Goal: Task Accomplishment & Management: Manage account settings

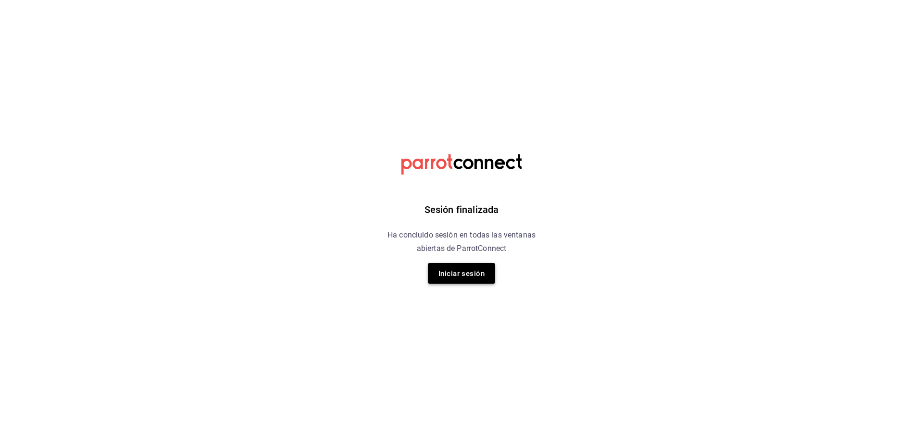
click at [459, 272] on font "Iniciar sesión" at bounding box center [461, 273] width 46 height 9
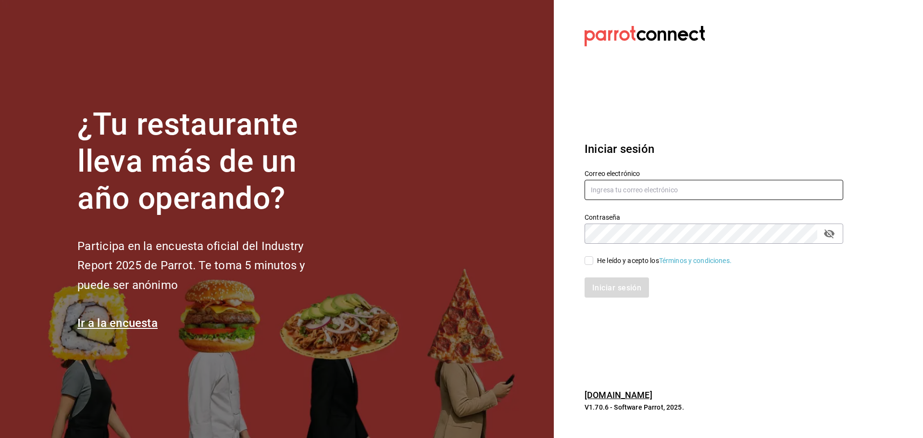
type input "[EMAIL_ADDRESS][DOMAIN_NAME]"
click at [592, 259] on input "He leído y acepto los Términos y condiciones." at bounding box center [588, 260] width 9 height 9
checkbox input "true"
click at [618, 289] on font "Iniciar sesión" at bounding box center [617, 287] width 49 height 9
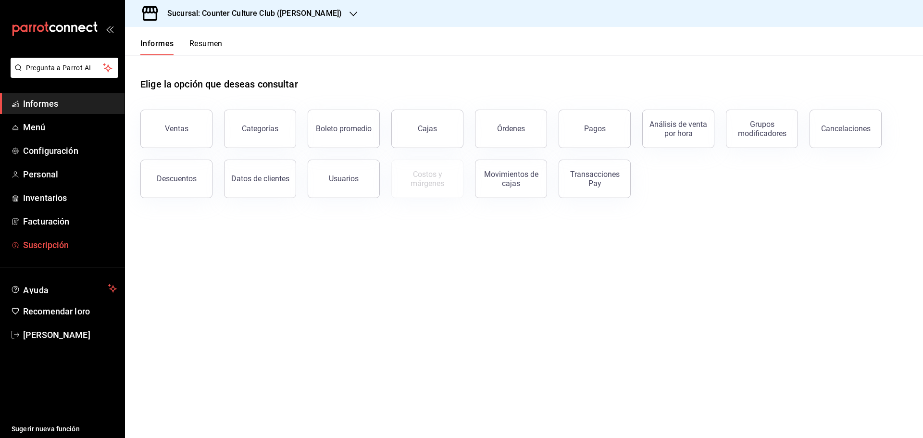
click at [55, 244] on font "Suscripción" at bounding box center [46, 245] width 46 height 10
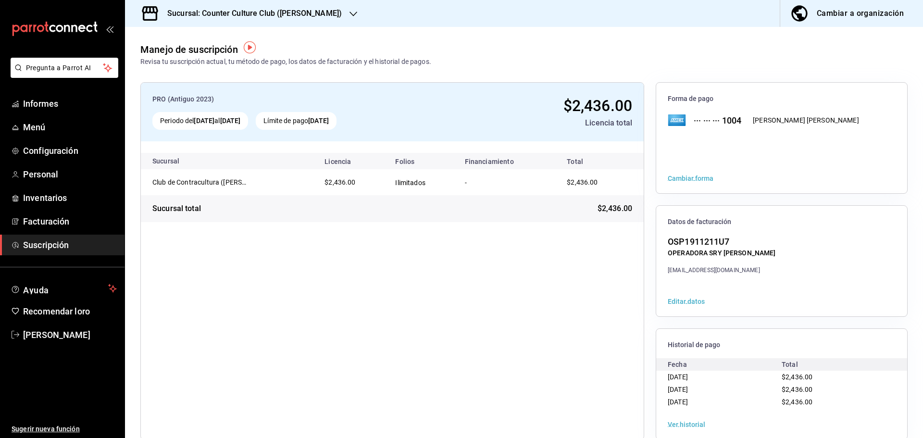
scroll to position [17, 0]
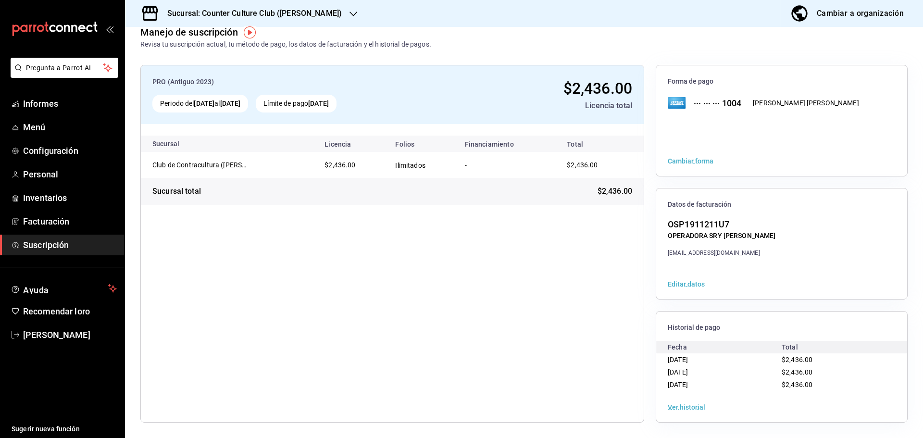
click at [680, 408] on font "Ver historial" at bounding box center [686, 407] width 37 height 8
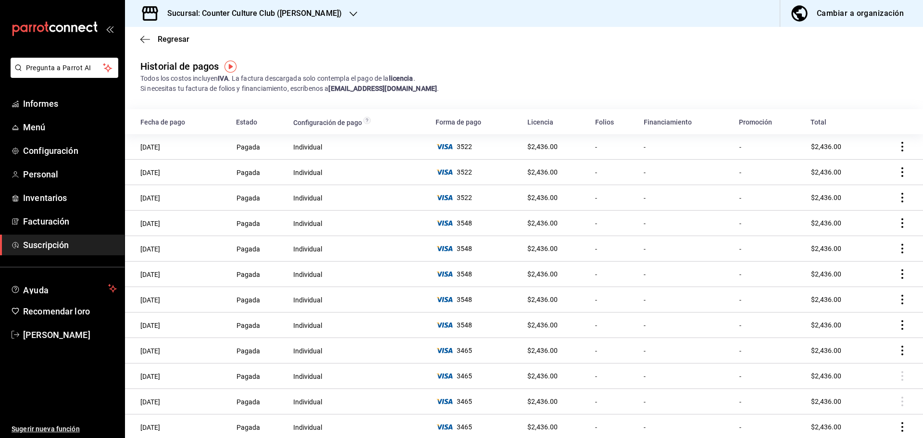
click at [897, 145] on icon "comportamiento" at bounding box center [902, 147] width 10 height 10
click at [852, 158] on font "Descarga PDF" at bounding box center [854, 160] width 44 height 8
